Goal: Task Accomplishment & Management: Manage account settings

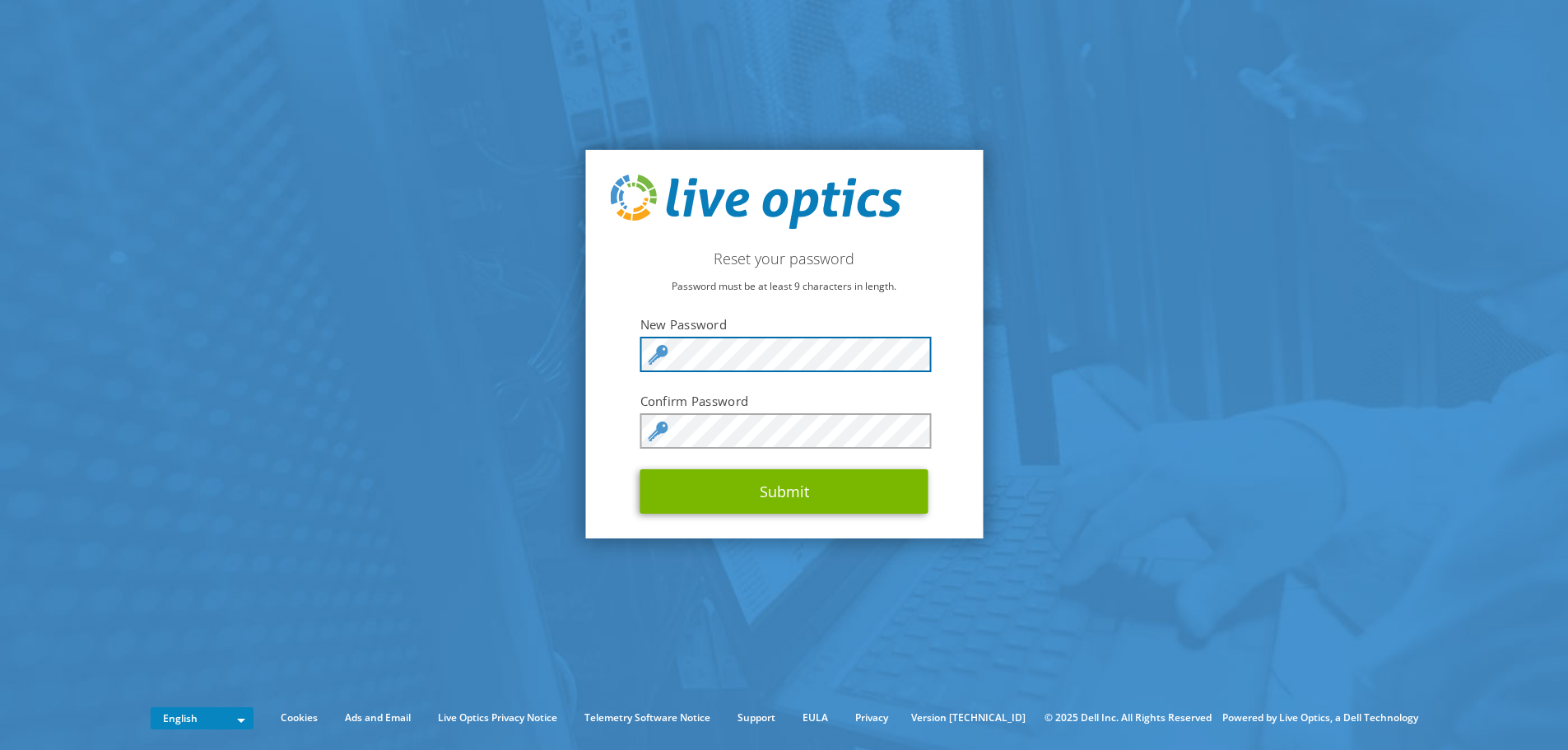
click at [613, 343] on div "Reset your password Password must be at least 9 characters in length. New Passw…" at bounding box center [784, 343] width 398 height 388
click at [100, 293] on section "Reset your password Password must be at least 9 characters in length. New Passw…" at bounding box center [784, 344] width 1568 height 688
click at [429, 365] on section "Reset your password Password must be at least 9 characters in length. New Passw…" at bounding box center [784, 344] width 1568 height 688
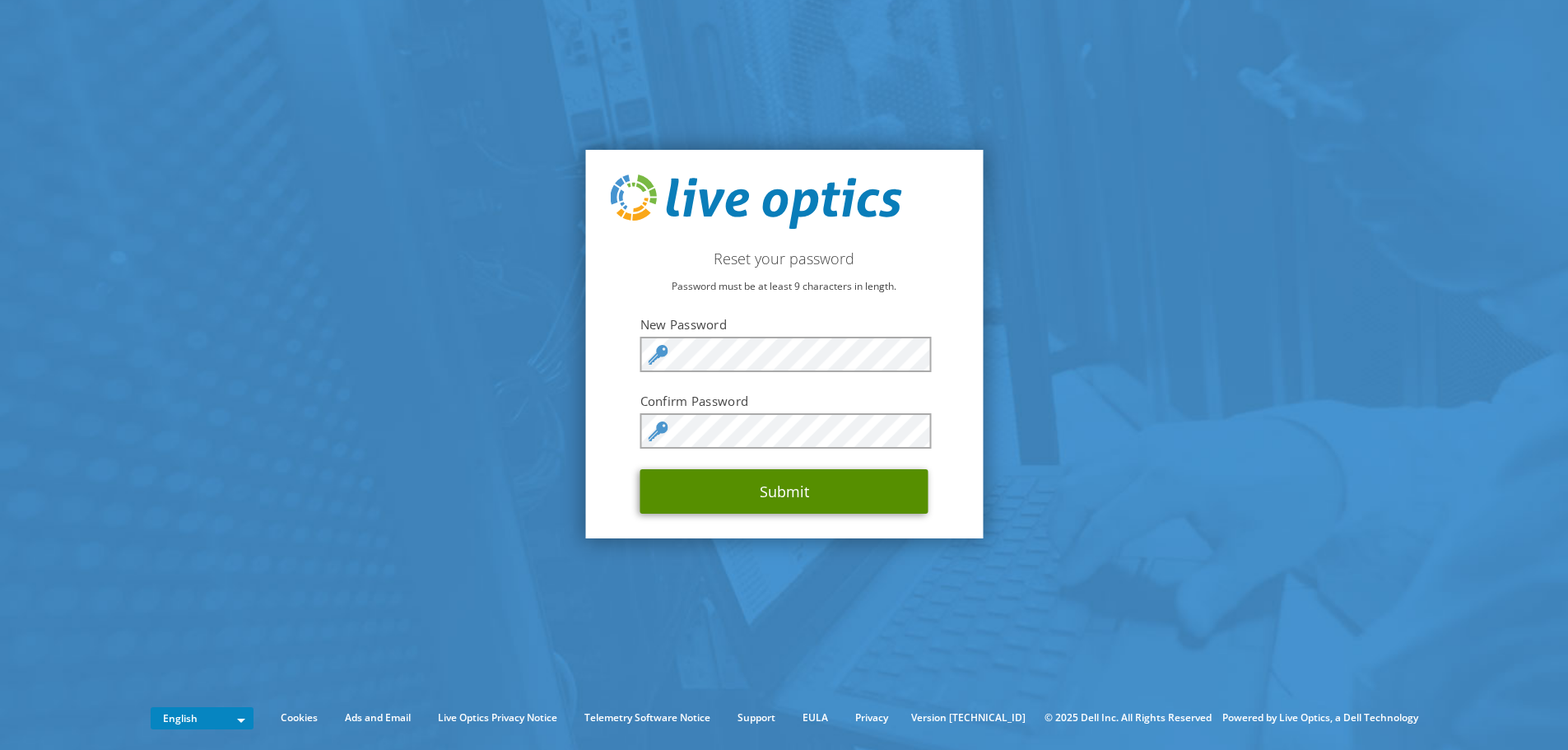
click at [777, 510] on button "Submit" at bounding box center [784, 492] width 288 height 44
